Goal: Task Accomplishment & Management: Manage account settings

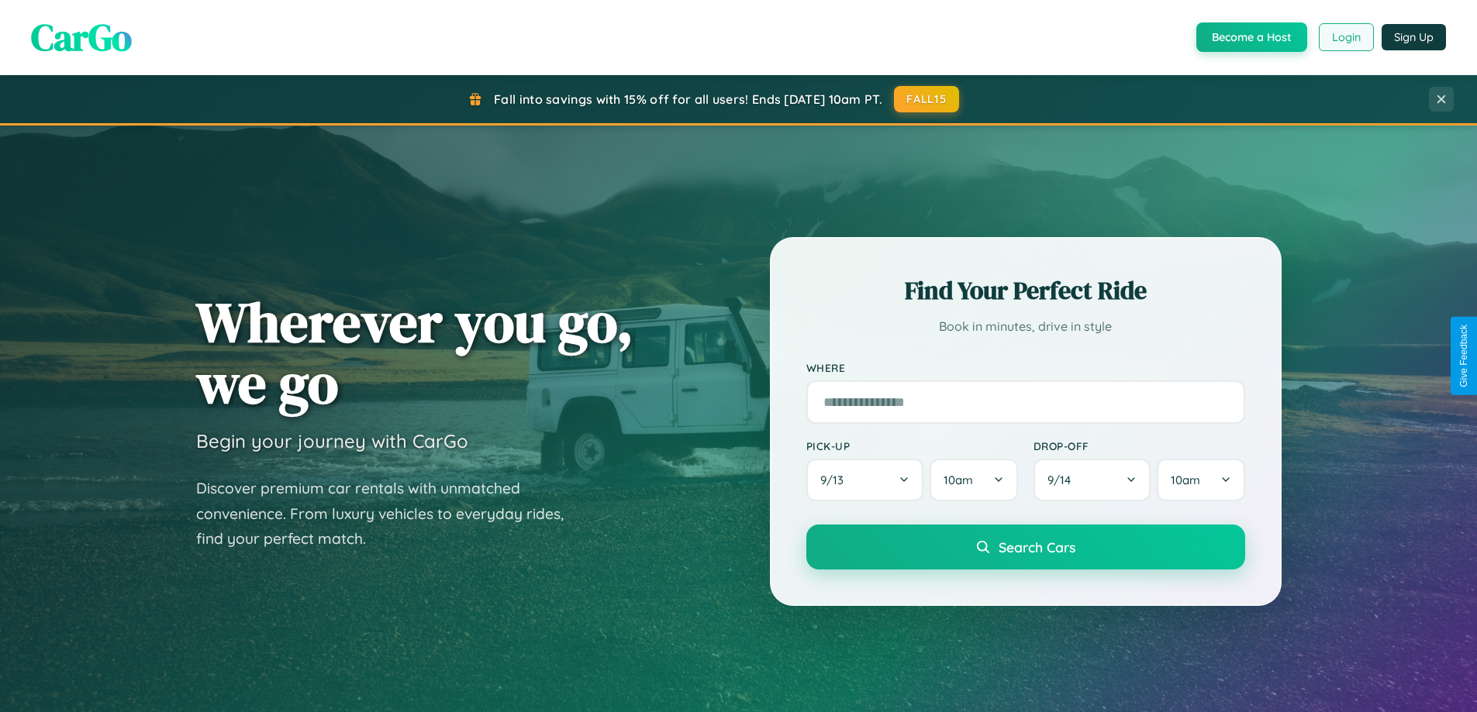
click at [1345, 37] on button "Login" at bounding box center [1345, 37] width 55 height 28
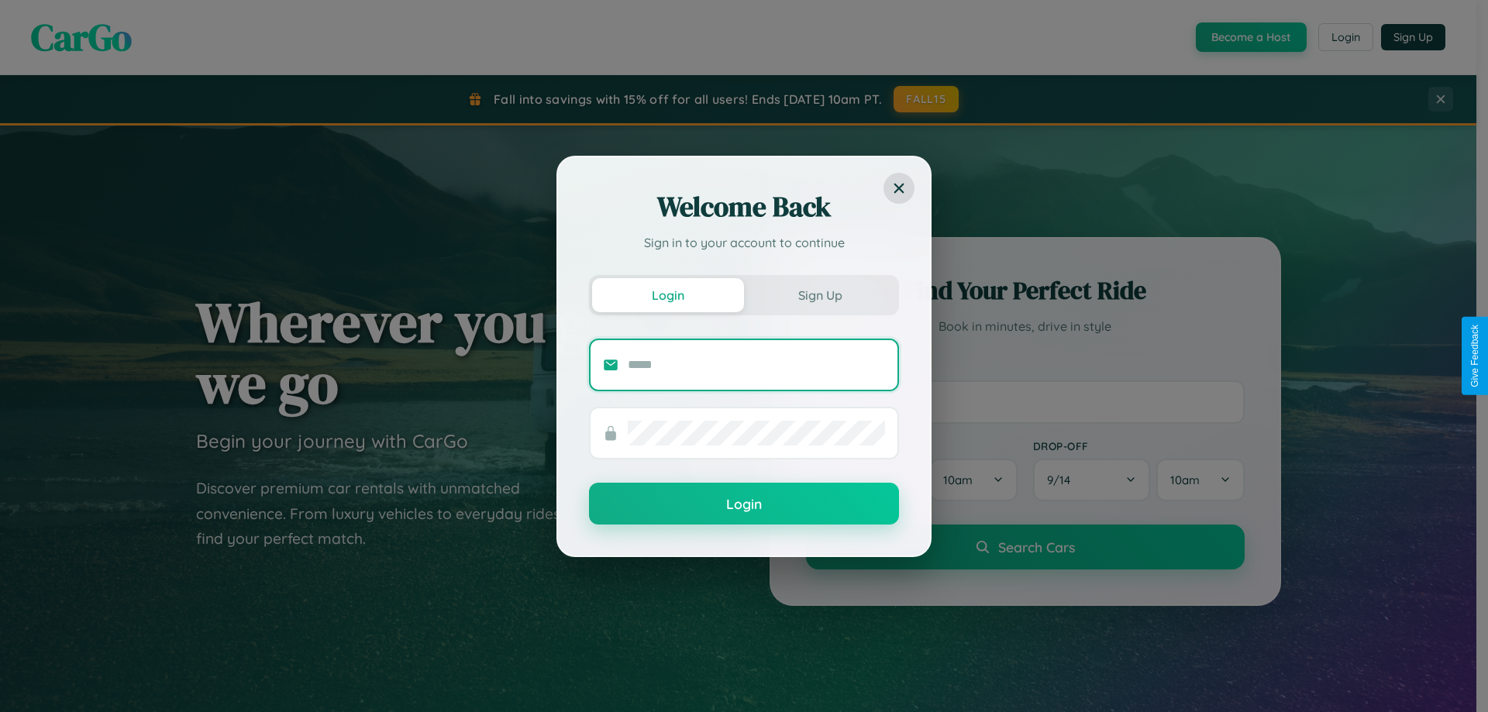
click at [756, 364] on input "text" at bounding box center [756, 365] width 257 height 25
type input "**********"
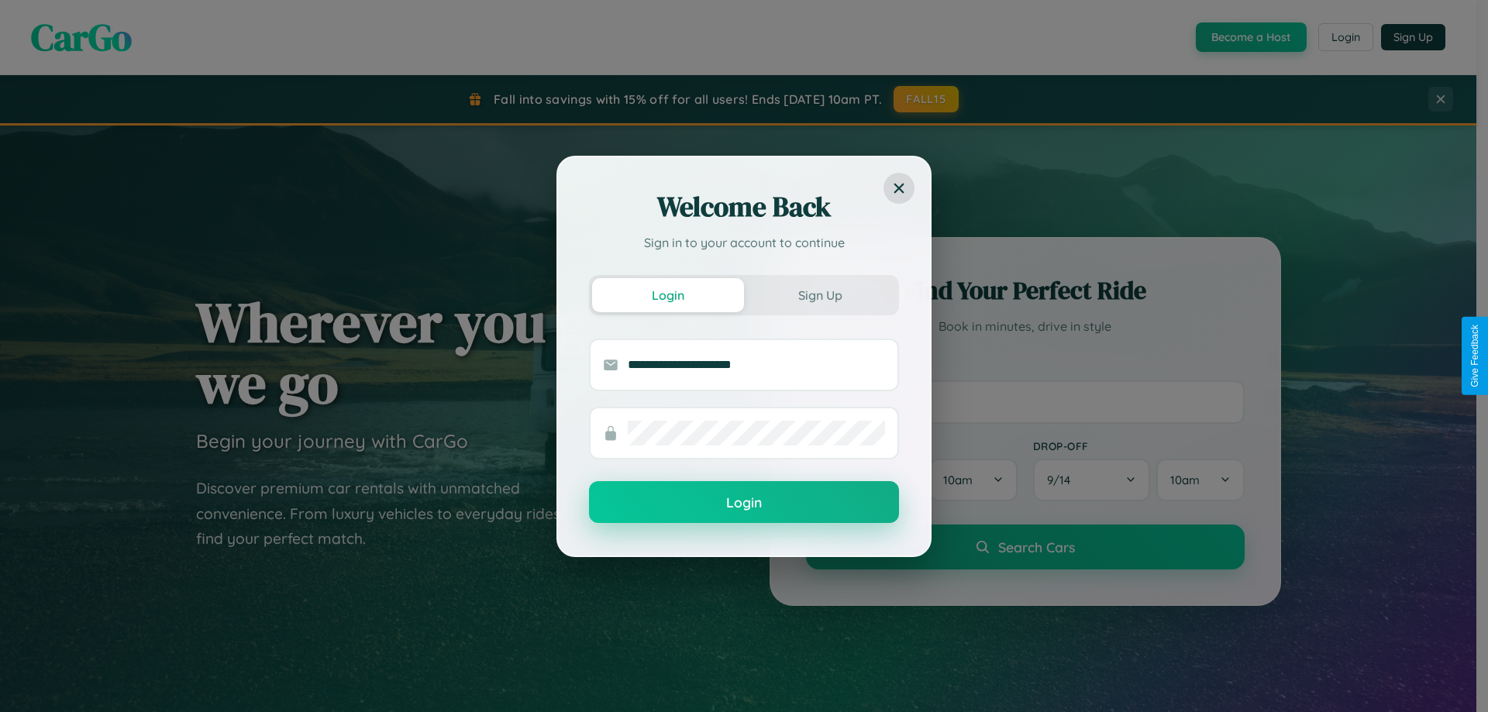
click at [744, 503] on button "Login" at bounding box center [744, 502] width 310 height 42
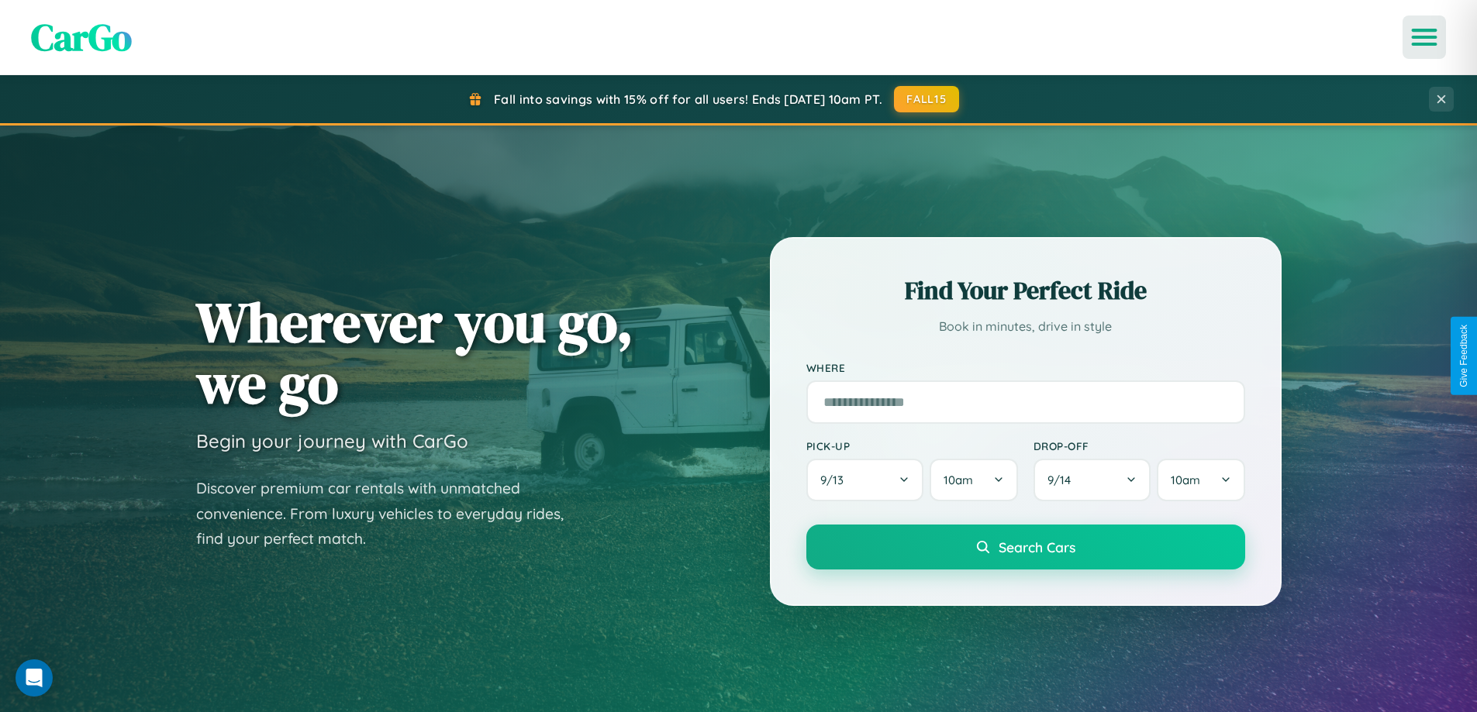
click at [1424, 37] on icon "Open menu" at bounding box center [1424, 37] width 22 height 14
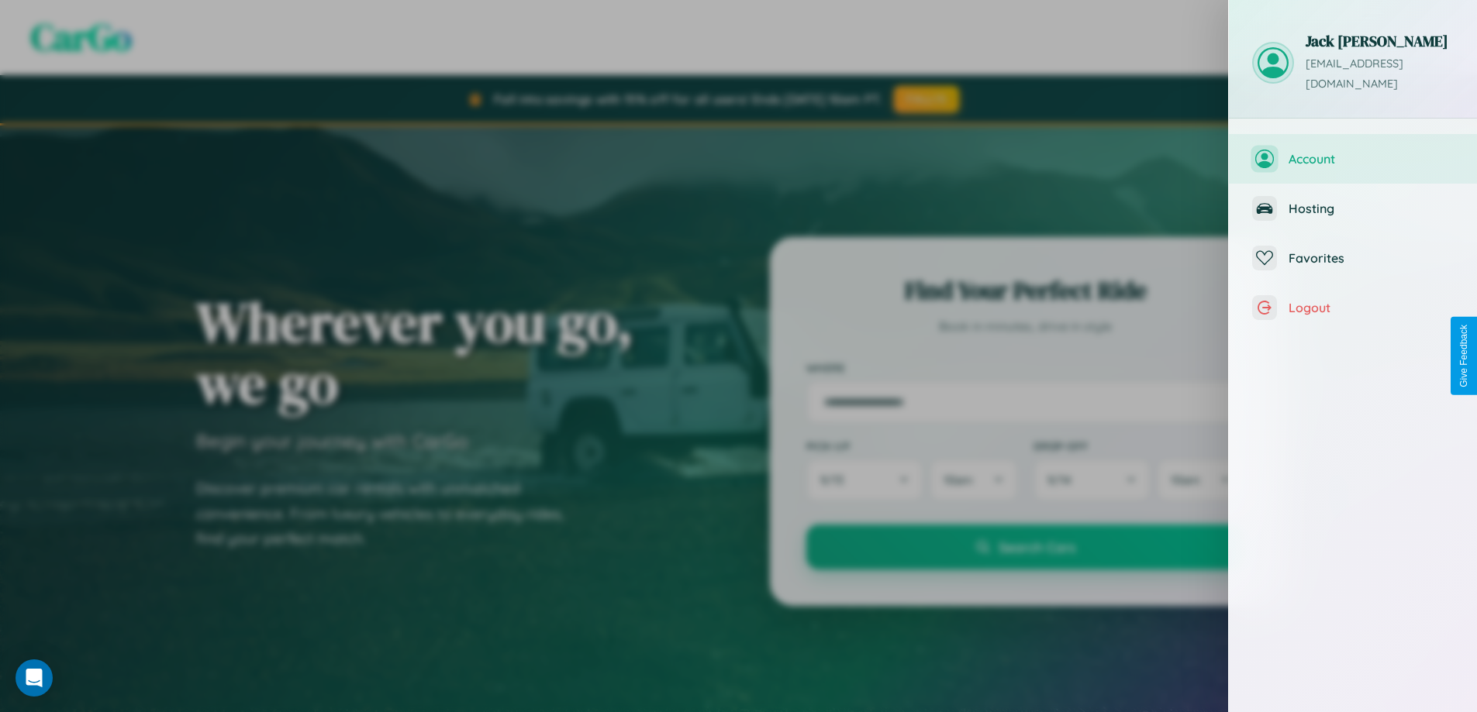
click at [1353, 151] on span "Account" at bounding box center [1370, 159] width 165 height 16
